Goal: Task Accomplishment & Management: Use online tool/utility

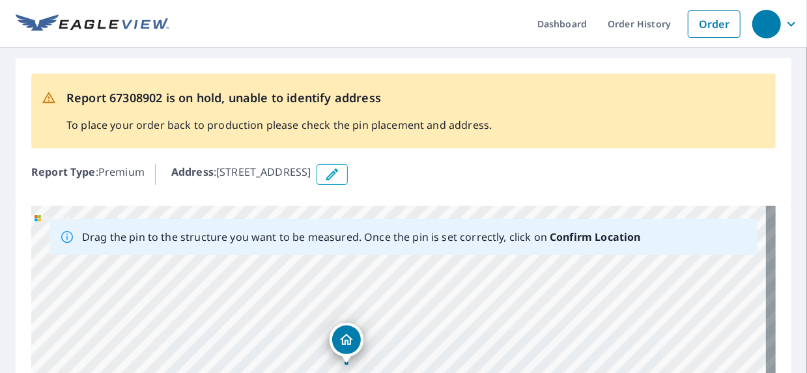
drag, startPoint x: 441, startPoint y: 300, endPoint x: 394, endPoint y: 240, distance: 75.6
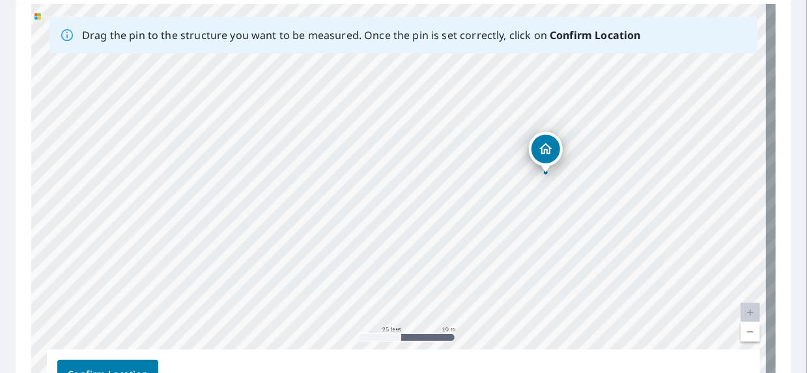
scroll to position [203, 0]
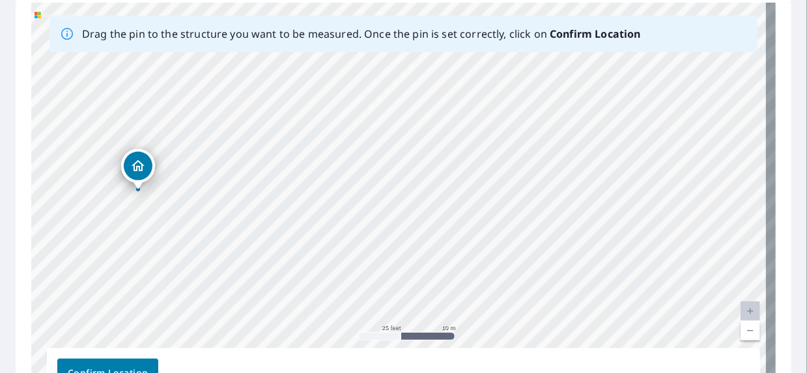
click at [181, 285] on div "[STREET_ADDRESS]" at bounding box center [403, 207] width 745 height 409
drag, startPoint x: 129, startPoint y: 163, endPoint x: 490, endPoint y: 162, distance: 361.0
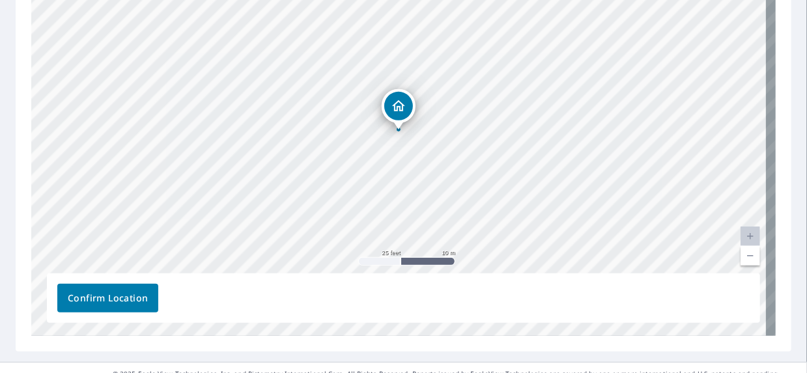
scroll to position [310, 0]
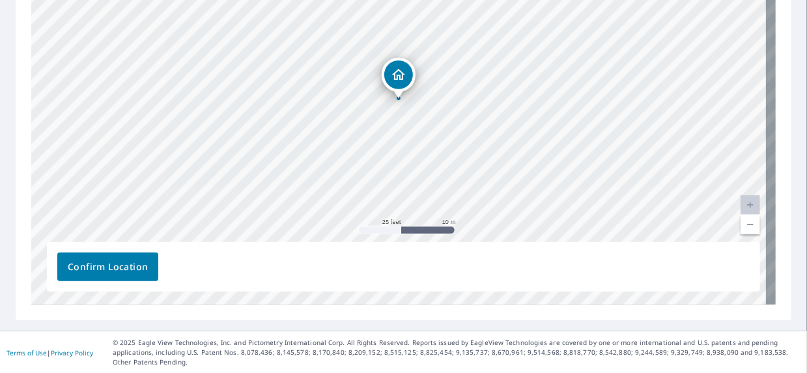
click at [109, 273] on span "Confirm Location" at bounding box center [108, 267] width 80 height 16
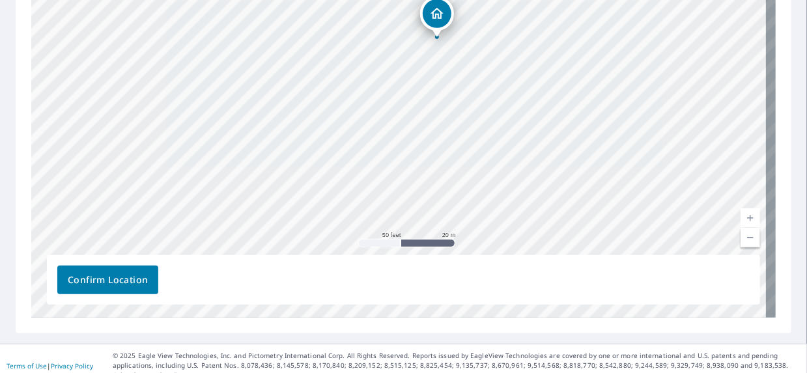
scroll to position [343, 0]
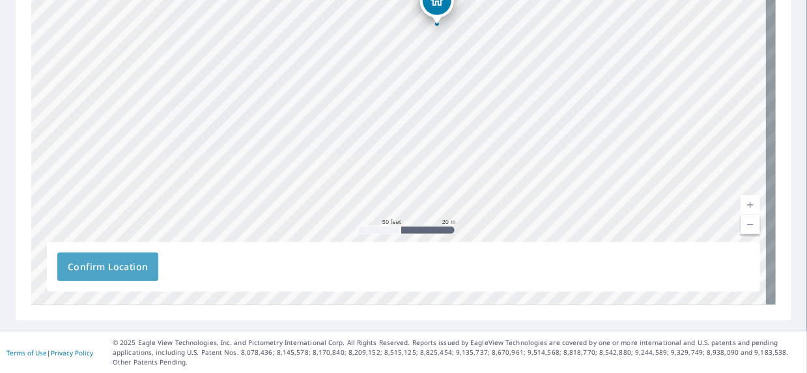
click at [117, 261] on span "Confirm Location" at bounding box center [108, 267] width 80 height 16
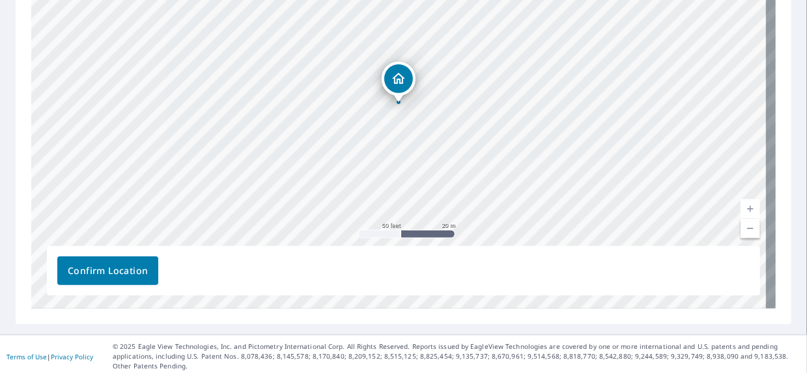
scroll to position [341, 0]
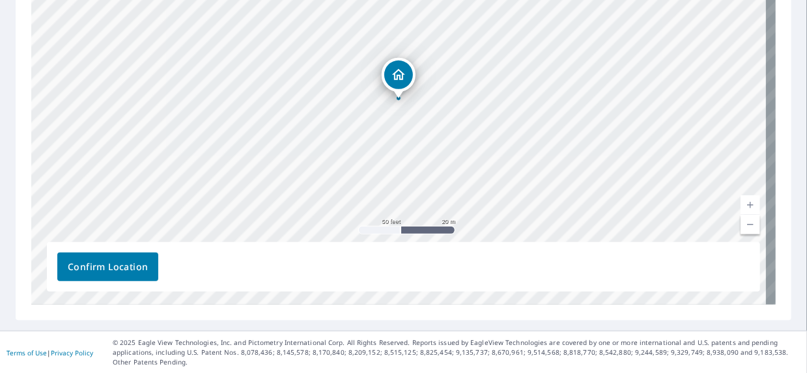
click at [96, 262] on span "Confirm Location" at bounding box center [108, 267] width 80 height 16
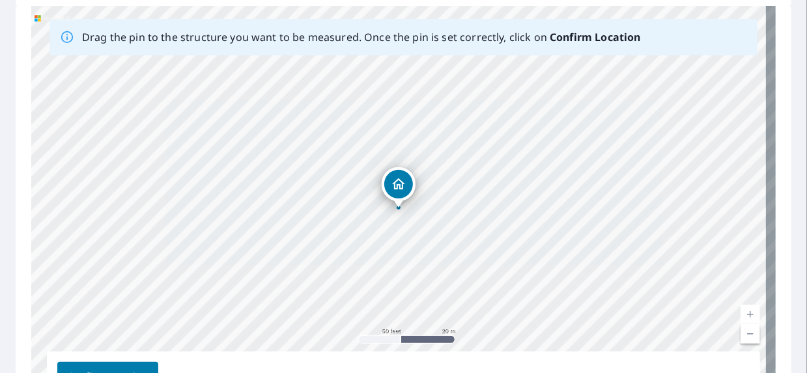
scroll to position [261, 0]
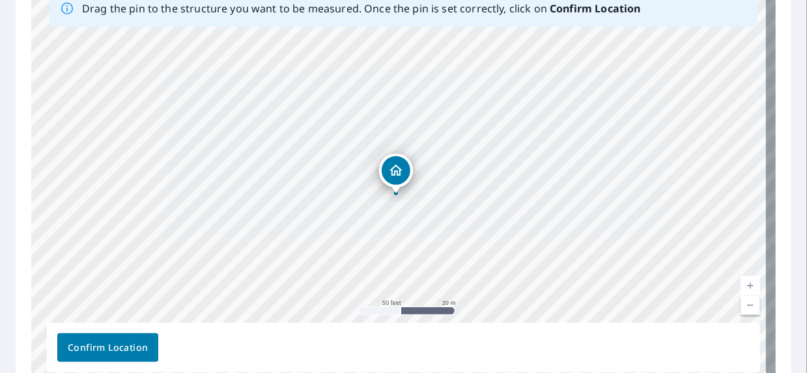
drag, startPoint x: 391, startPoint y: 154, endPoint x: 388, endPoint y: 168, distance: 14.6
click at [388, 168] on div "[STREET_ADDRESS]" at bounding box center [403, 181] width 745 height 409
click at [93, 338] on button "Confirm Location" at bounding box center [107, 348] width 101 height 29
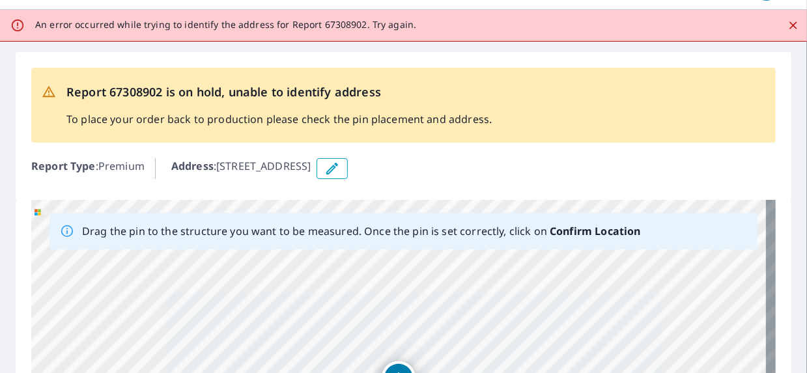
scroll to position [0, 0]
